Goal: Find contact information: Find contact information

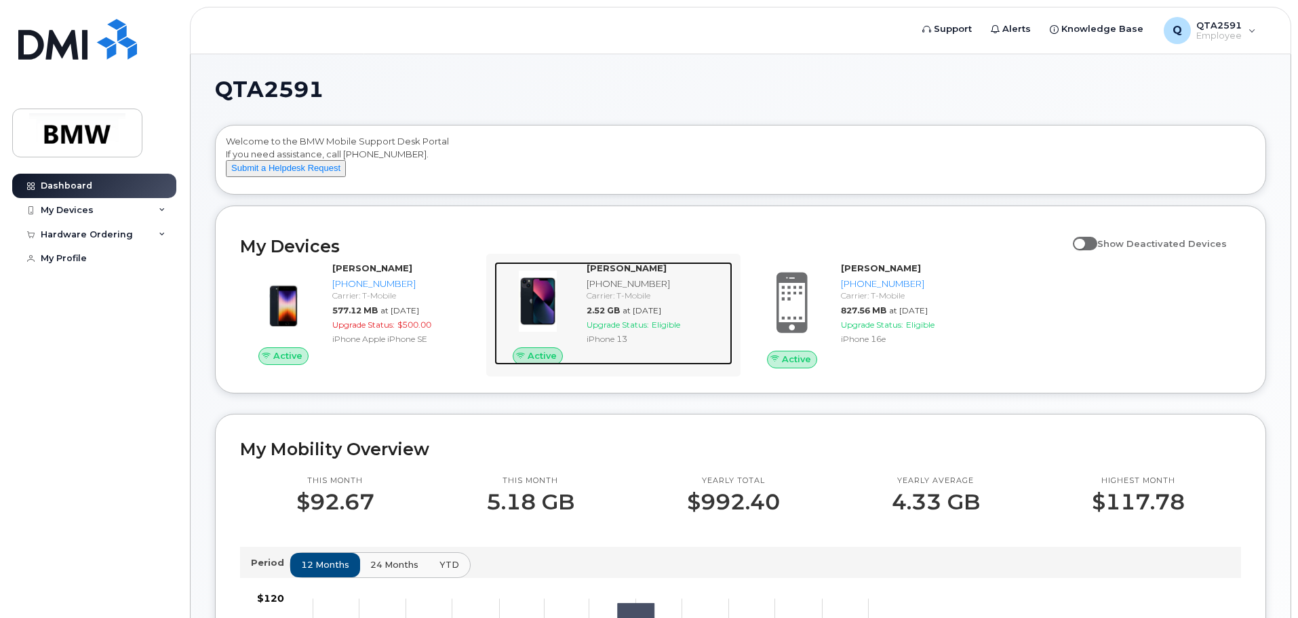
click at [641, 290] on div "[PHONE_NUMBER]" at bounding box center [657, 283] width 140 height 13
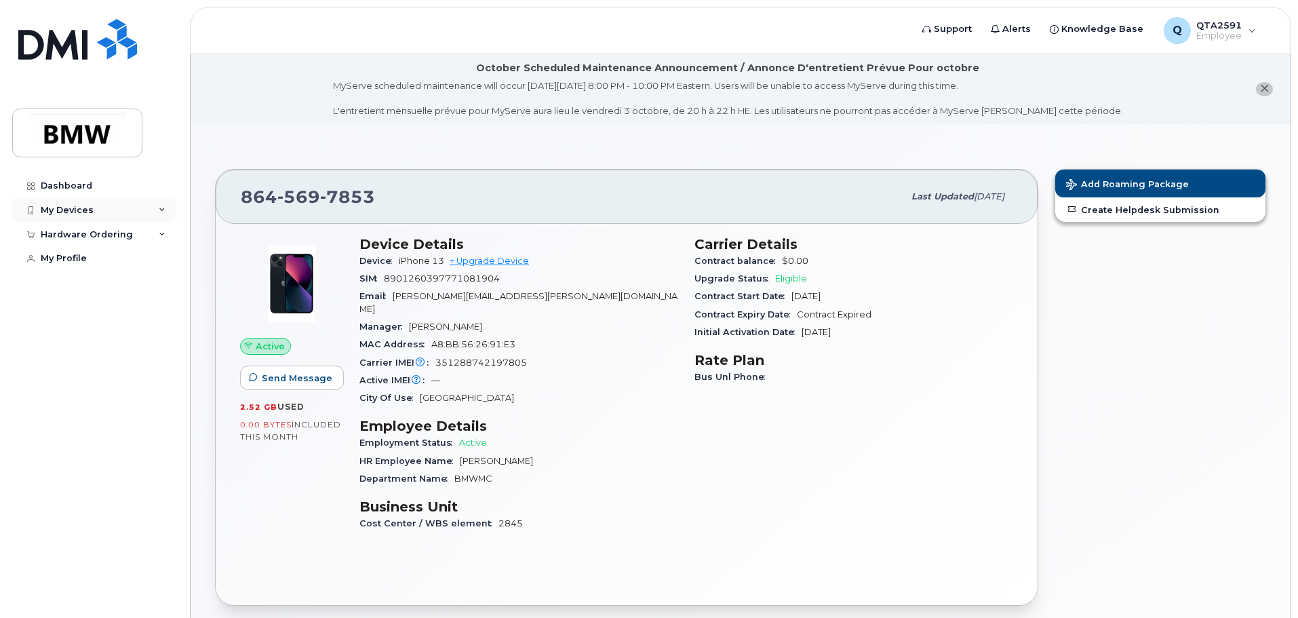
click at [58, 205] on div "My Devices" at bounding box center [67, 210] width 53 height 11
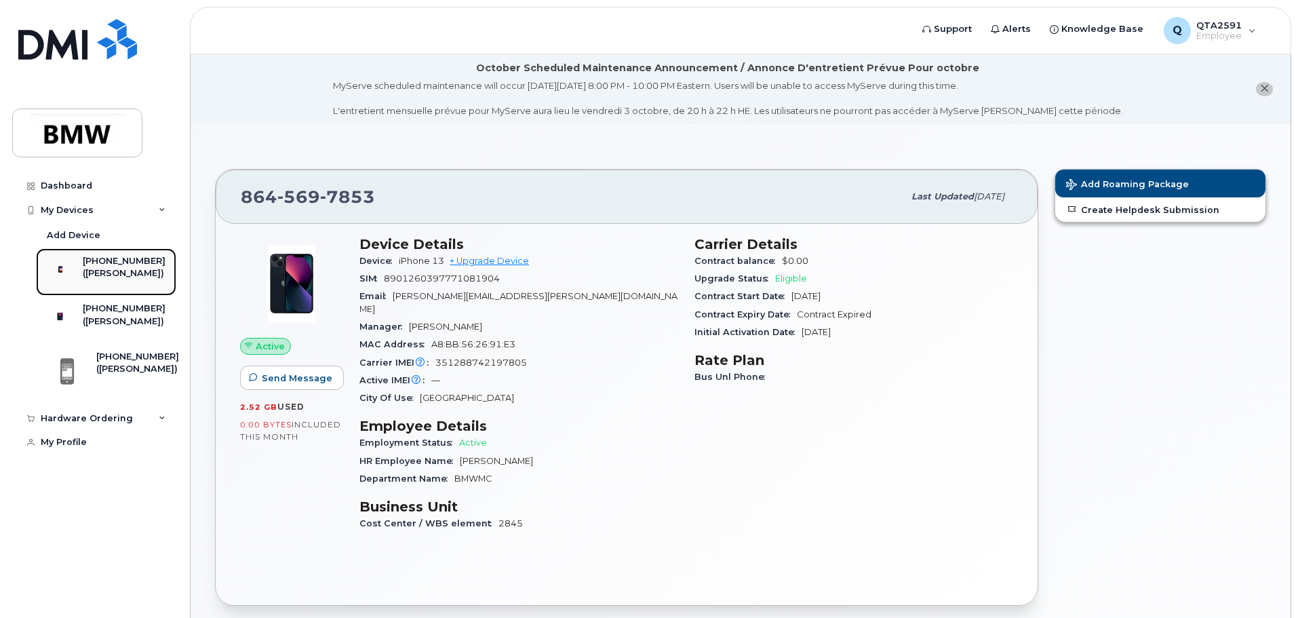
click at [151, 268] on div "([PERSON_NAME])" at bounding box center [124, 273] width 83 height 12
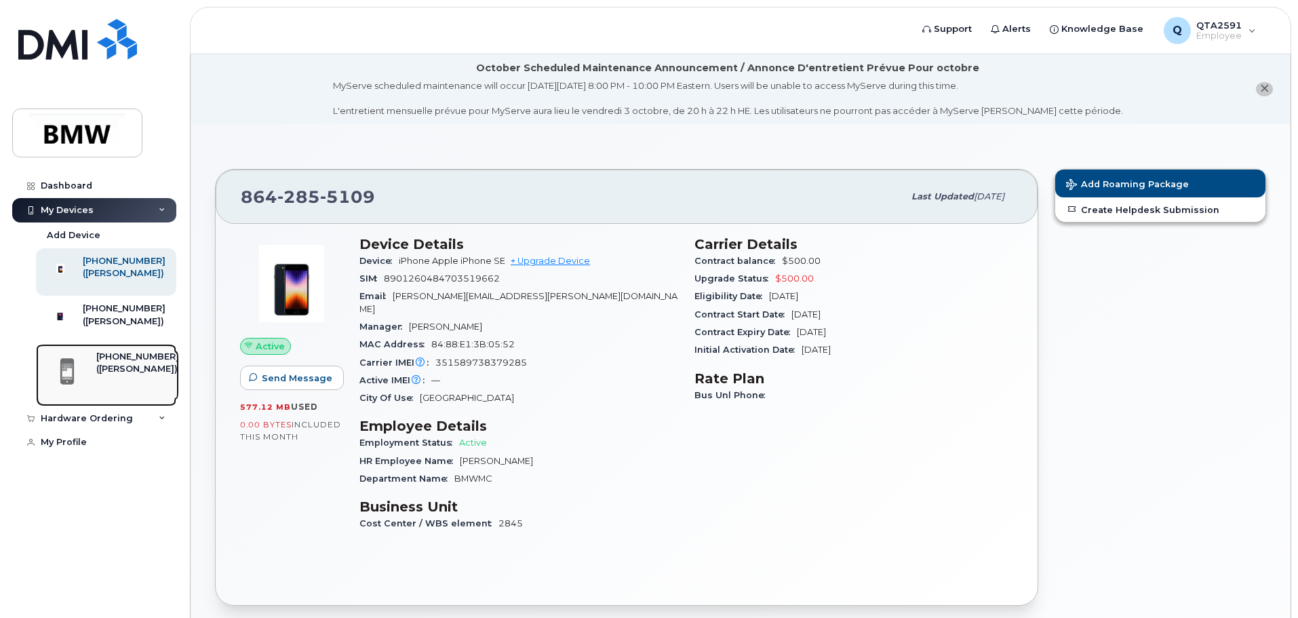
click at [138, 363] on div "[PHONE_NUMBER]" at bounding box center [137, 357] width 83 height 12
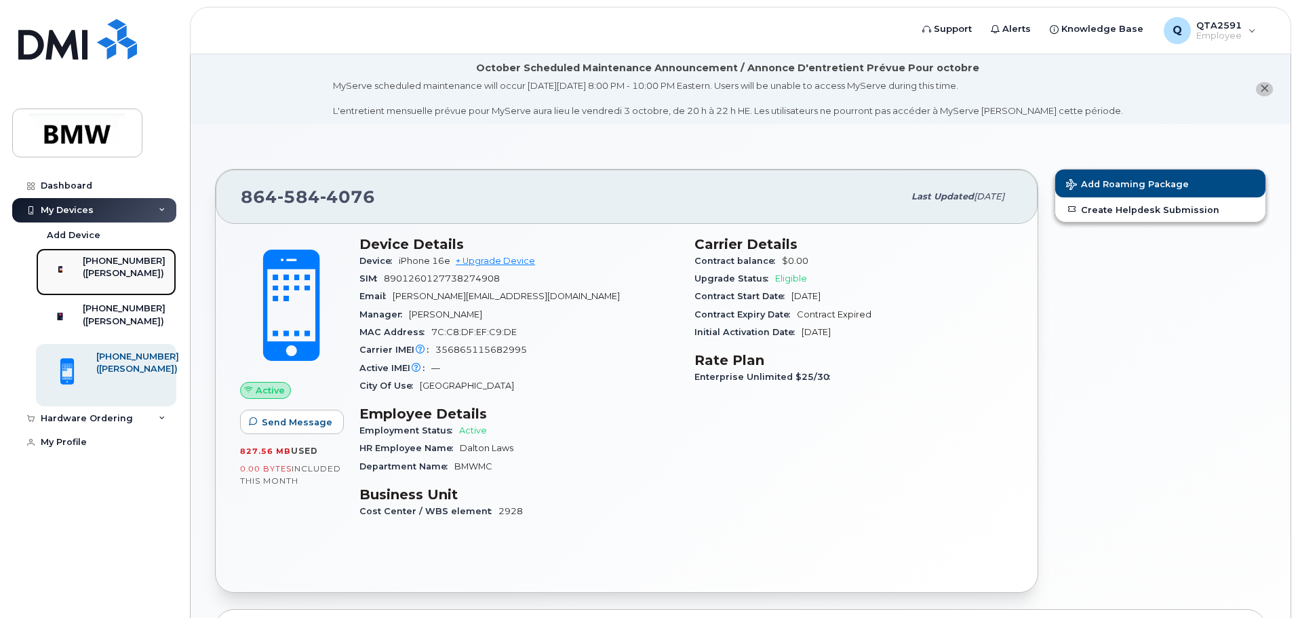
click at [78, 271] on div at bounding box center [60, 268] width 35 height 27
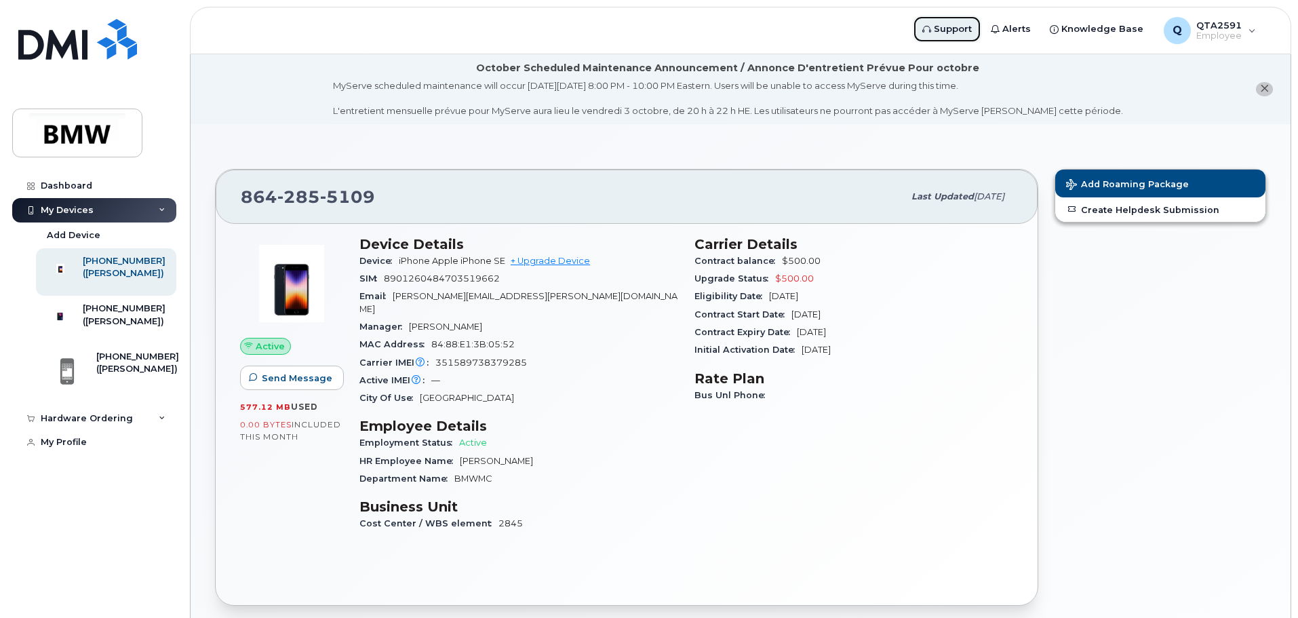
click at [959, 31] on span "Support" at bounding box center [953, 29] width 38 height 14
click at [1250, 35] on div "Q QTA2591 Employee" at bounding box center [1209, 30] width 111 height 27
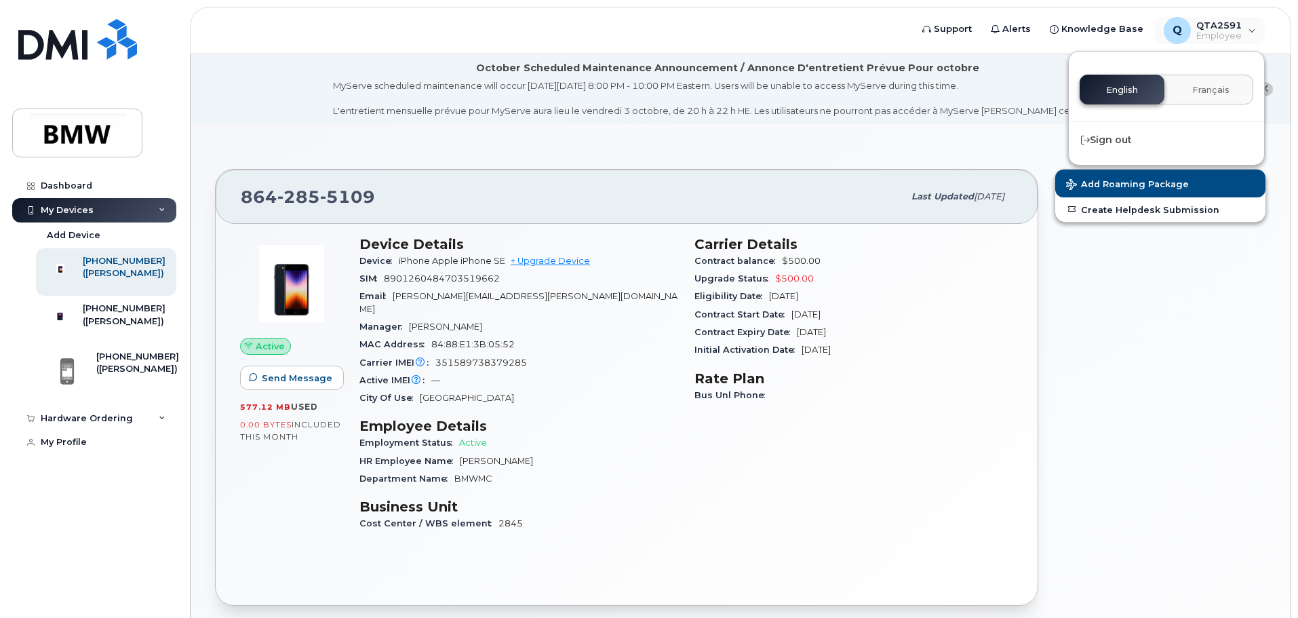
drag, startPoint x: 1138, startPoint y: 330, endPoint x: 1126, endPoint y: 323, distance: 14.3
click at [1138, 328] on div "Add Roaming Package Create Helpdesk Submission" at bounding box center [1160, 387] width 228 height 453
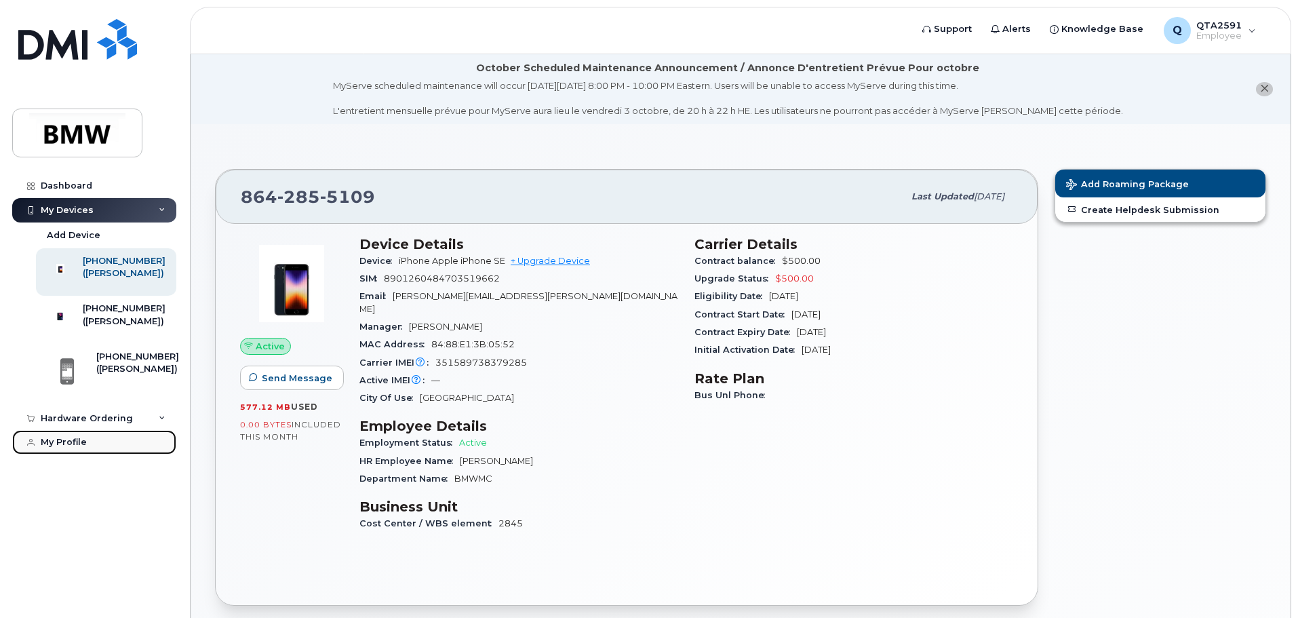
click at [82, 448] on div "My Profile" at bounding box center [64, 442] width 46 height 11
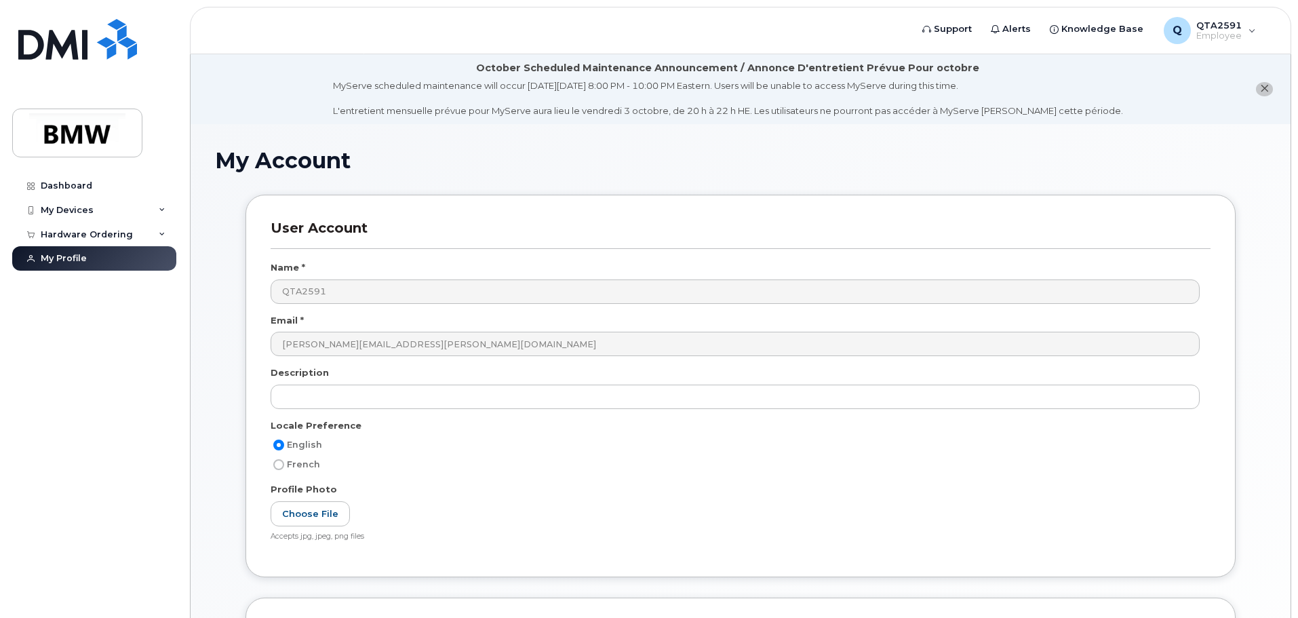
click at [1270, 89] on button "close notification" at bounding box center [1264, 89] width 17 height 14
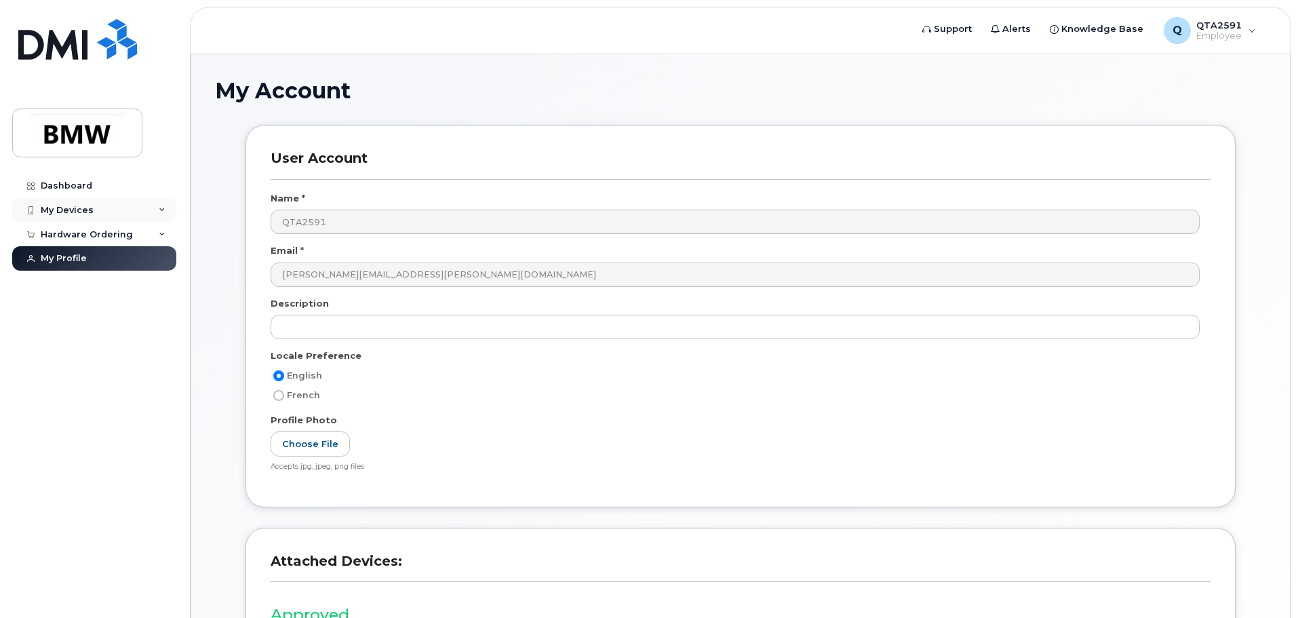
click at [56, 205] on div "My Devices" at bounding box center [67, 210] width 53 height 11
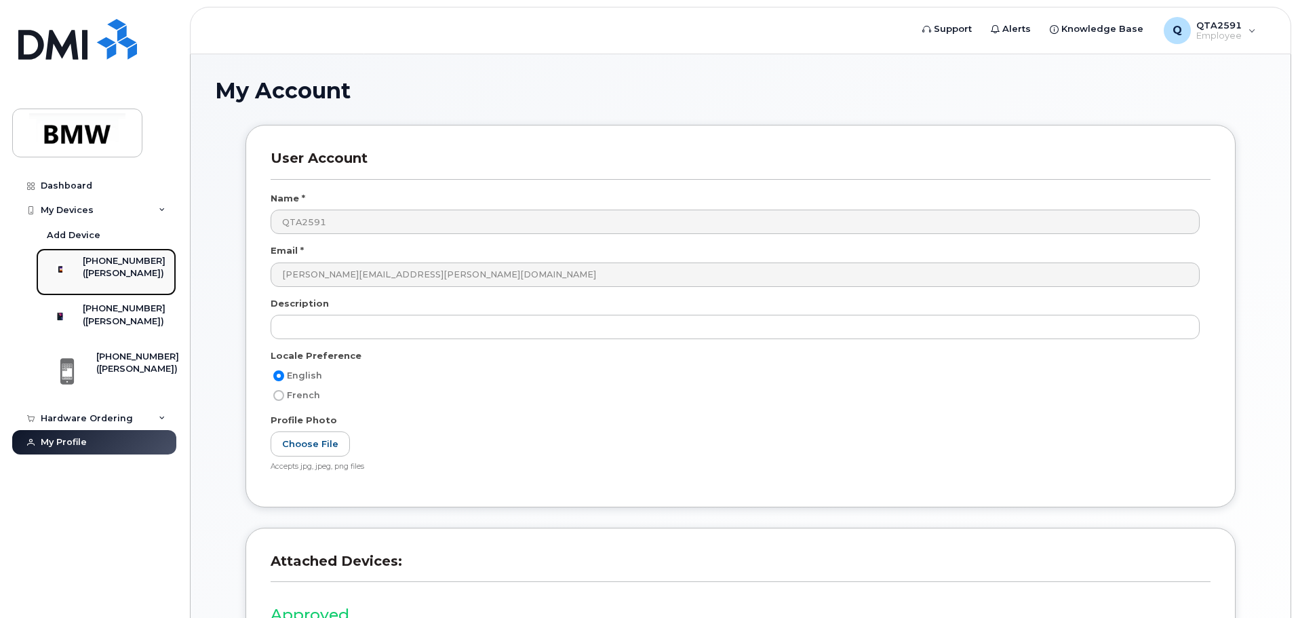
click at [144, 260] on div "[PHONE_NUMBER]" at bounding box center [124, 261] width 83 height 12
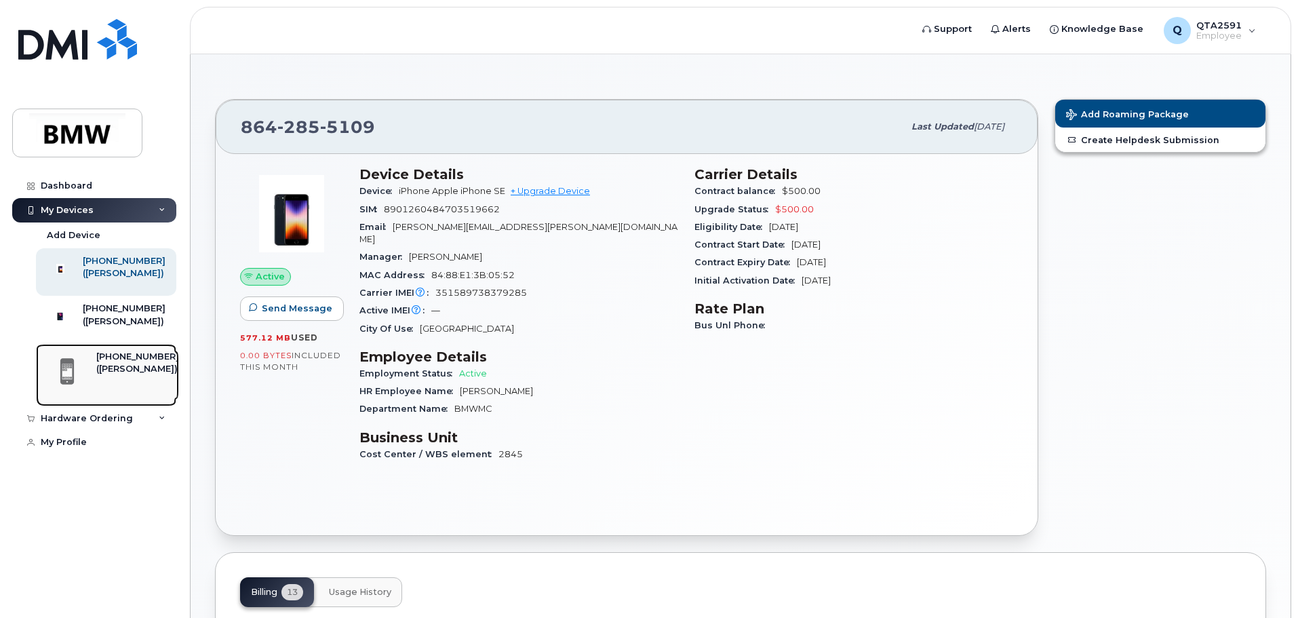
click at [163, 375] on div "([PERSON_NAME])" at bounding box center [137, 369] width 83 height 12
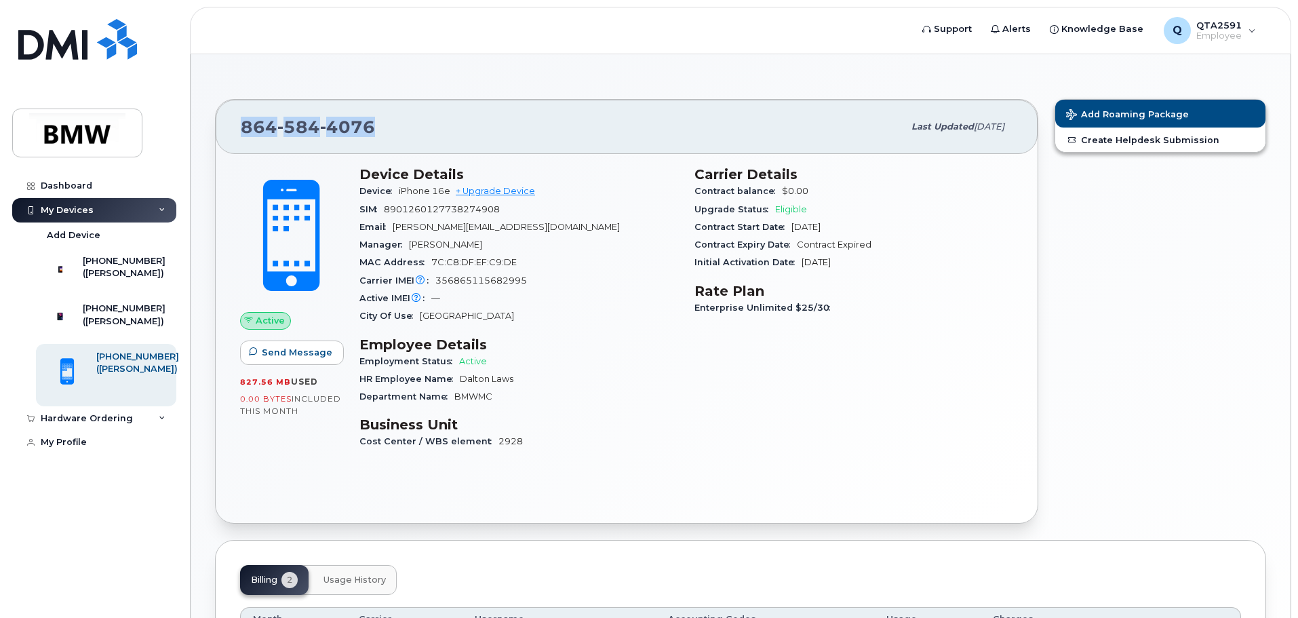
drag, startPoint x: 383, startPoint y: 127, endPoint x: 243, endPoint y: 127, distance: 139.7
click at [243, 127] on div "[PHONE_NUMBER]" at bounding box center [572, 127] width 662 height 28
copy span "[PHONE_NUMBER]"
click at [151, 273] on div "([PERSON_NAME])" at bounding box center [124, 273] width 83 height 12
click at [142, 315] on div "[PHONE_NUMBER]" at bounding box center [124, 308] width 83 height 12
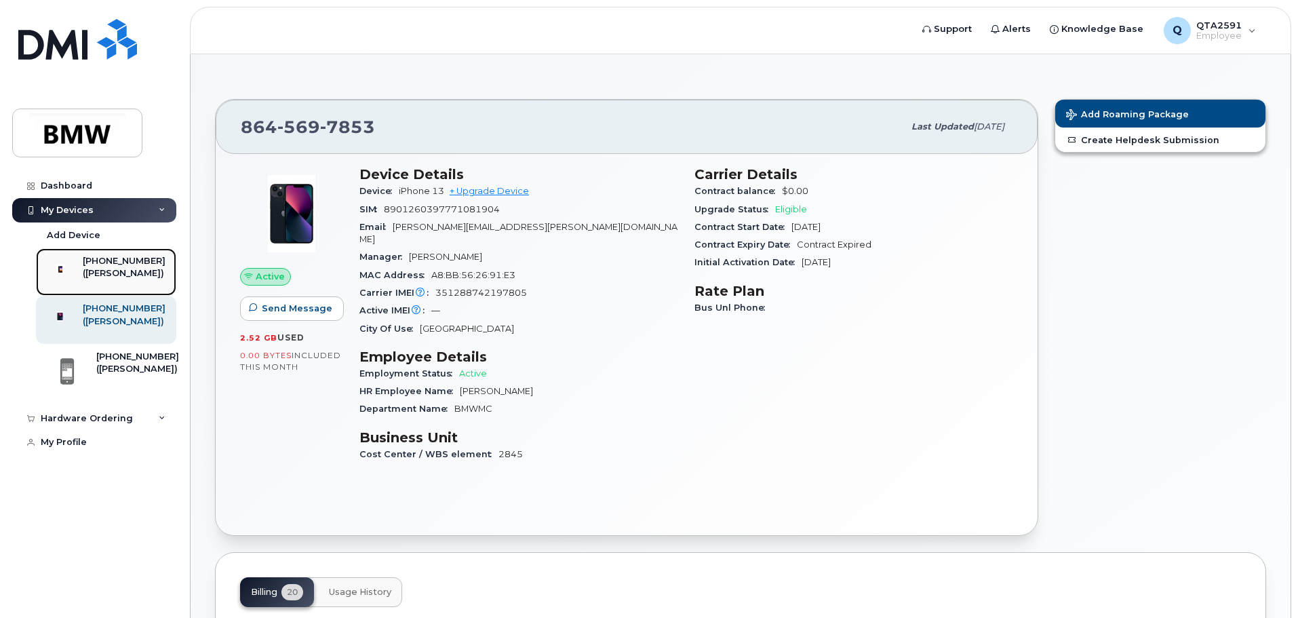
click at [117, 287] on div "[PHONE_NUMBER] ([PERSON_NAME])" at bounding box center [124, 272] width 83 height 34
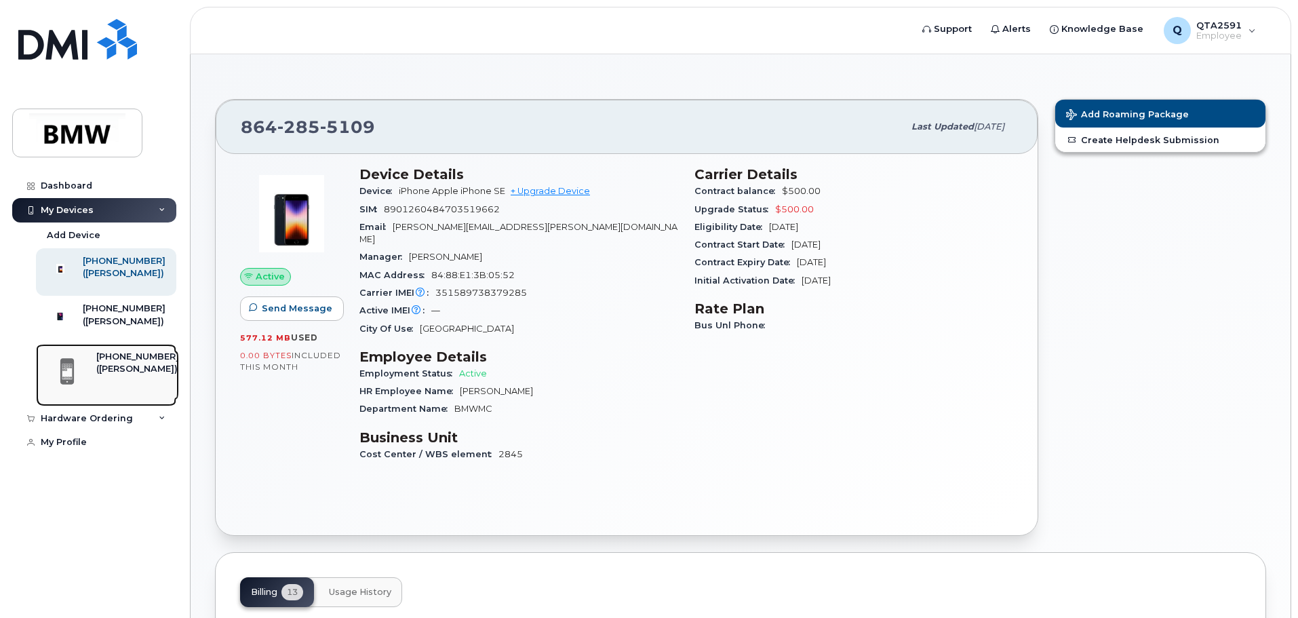
click at [141, 374] on link "864-584-4076 (Ian Goos)" at bounding box center [106, 375] width 140 height 62
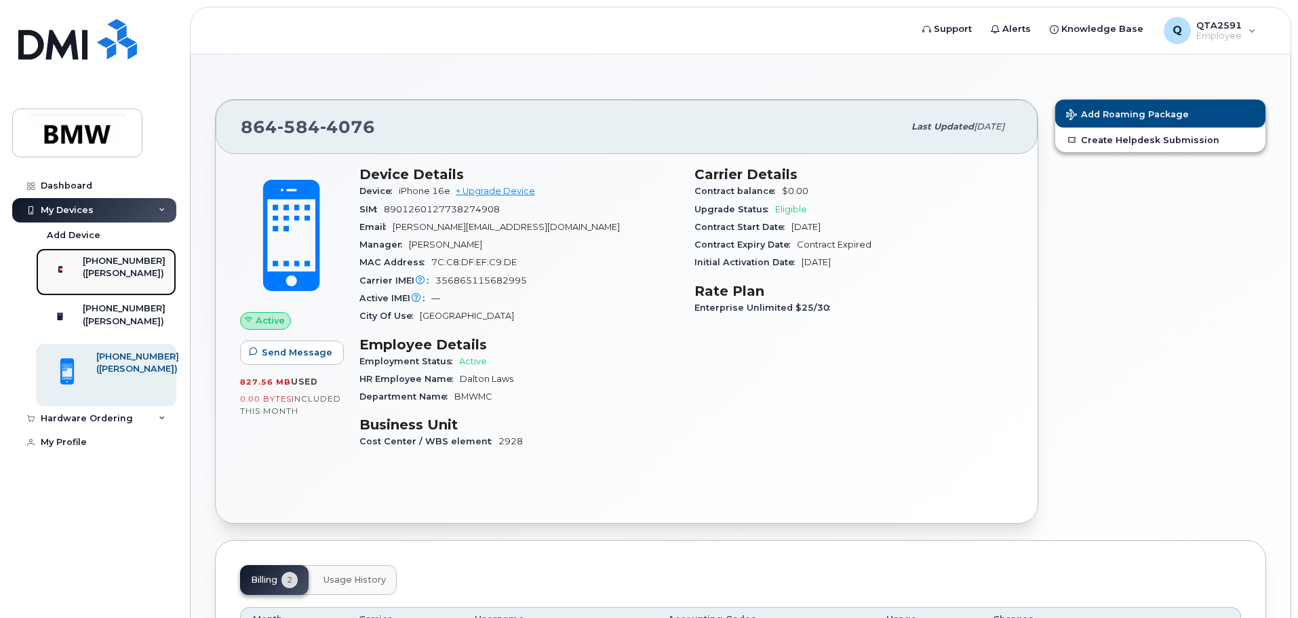
click at [115, 278] on div "([PERSON_NAME])" at bounding box center [124, 273] width 83 height 12
